Goal: Task Accomplishment & Management: Manage account settings

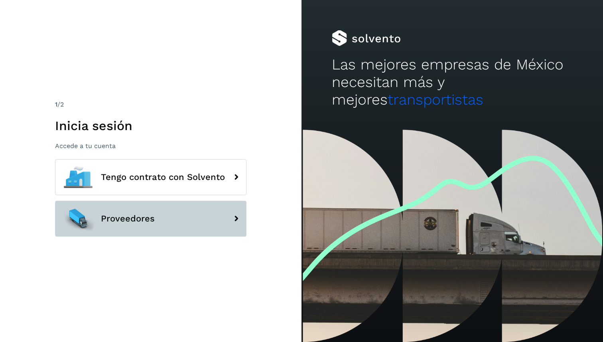
click at [167, 228] on button "Proveedores" at bounding box center [151, 219] width 192 height 36
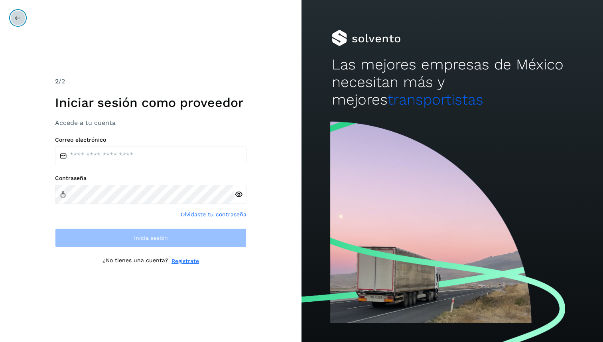
click at [18, 17] on icon at bounding box center [18, 18] width 6 height 6
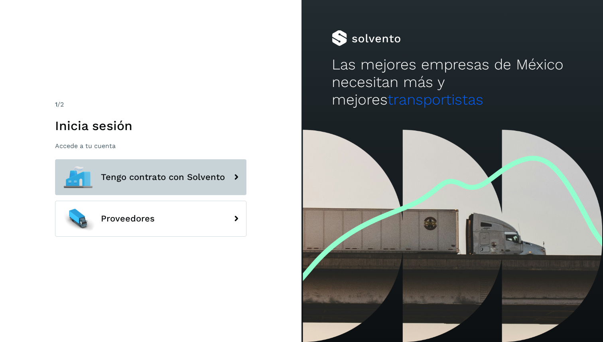
click at [111, 170] on button "Tengo contrato con Solvento" at bounding box center [151, 177] width 192 height 36
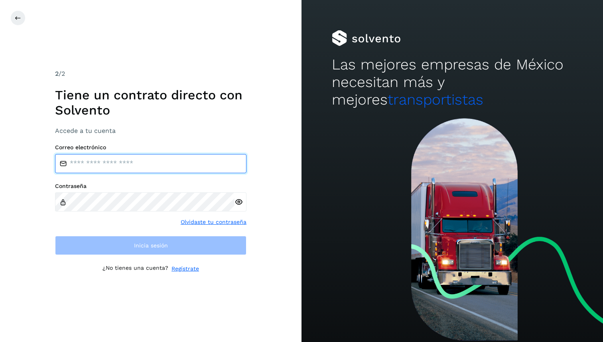
click at [91, 161] on input "email" at bounding box center [151, 163] width 192 height 19
type input "**********"
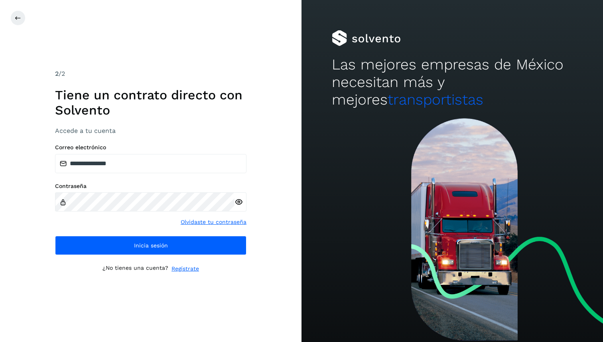
click at [241, 202] on icon at bounding box center [239, 202] width 8 height 8
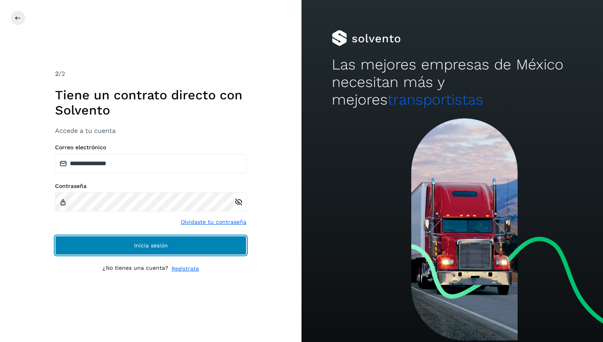
click at [135, 247] on span "Inicia sesión" at bounding box center [151, 246] width 34 height 6
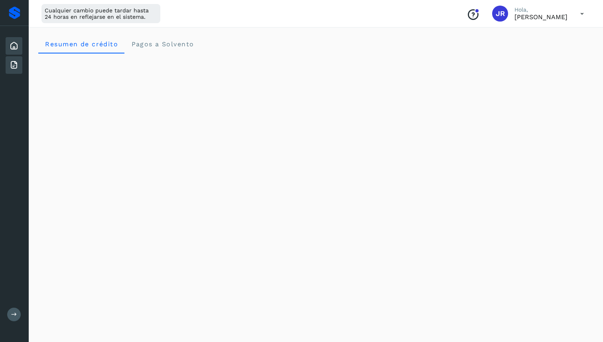
click at [17, 66] on icon at bounding box center [14, 65] width 10 height 10
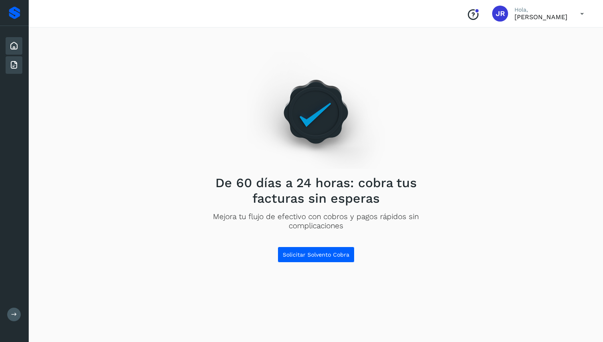
click at [18, 48] on icon at bounding box center [14, 46] width 10 height 10
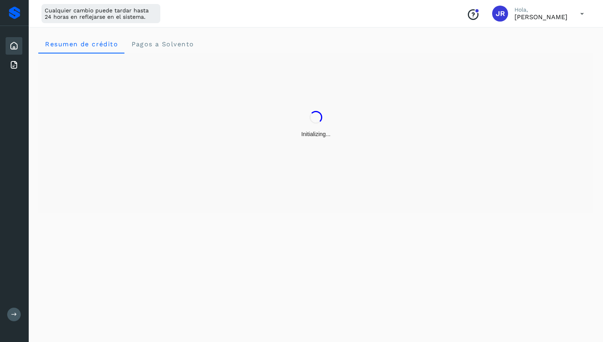
click at [13, 10] on div at bounding box center [15, 12] width 12 height 13
click at [157, 47] on span "Pagos a Solvento" at bounding box center [162, 44] width 63 height 8
click at [585, 13] on icon at bounding box center [582, 14] width 16 height 16
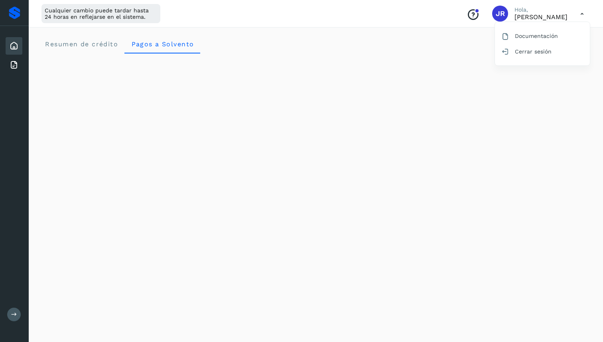
click at [540, 21] on div at bounding box center [301, 171] width 603 height 342
click at [537, 16] on p "[PERSON_NAME]" at bounding box center [541, 17] width 53 height 8
click at [496, 14] on span "JR" at bounding box center [500, 14] width 9 height 0
click at [101, 47] on span "Resumen de crédito" at bounding box center [81, 44] width 73 height 8
click at [141, 9] on div "Cualquier cambio puede tardar hasta 24 horas en reflejarse en el sistema." at bounding box center [101, 13] width 119 height 19
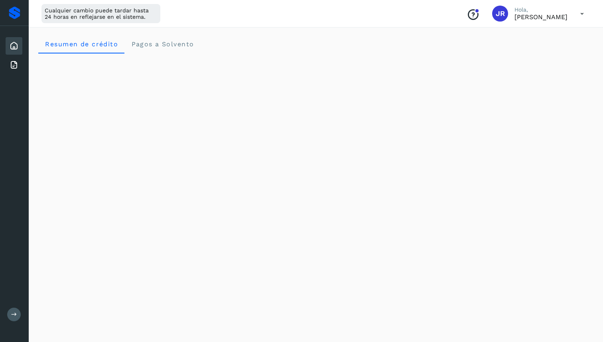
click at [13, 9] on div at bounding box center [15, 12] width 12 height 13
